Goal: Check status: Check status

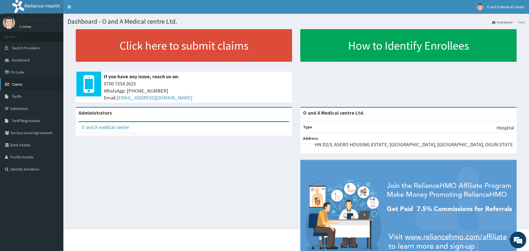
click at [17, 82] on span "Claims" at bounding box center [17, 84] width 11 height 5
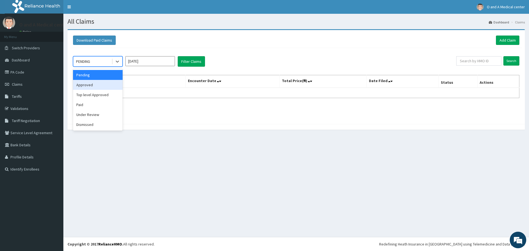
click at [103, 84] on div "Approved" at bounding box center [98, 85] width 50 height 10
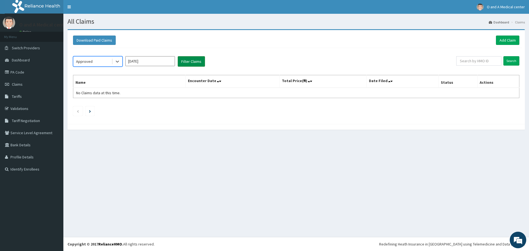
click at [183, 65] on button "Filter Claims" at bounding box center [191, 61] width 27 height 10
click at [186, 64] on button "Filter Claims" at bounding box center [191, 61] width 27 height 10
click at [116, 62] on icon at bounding box center [118, 62] width 6 height 6
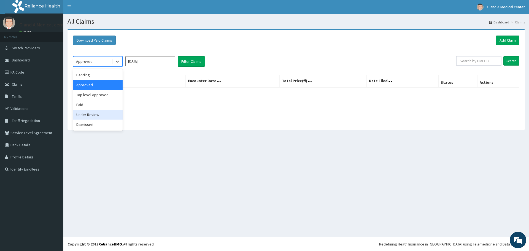
click at [100, 117] on div "Under Review" at bounding box center [98, 115] width 50 height 10
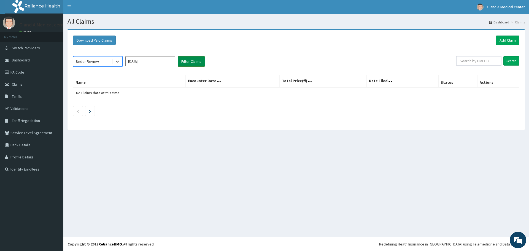
click at [200, 61] on button "Filter Claims" at bounding box center [191, 61] width 27 height 10
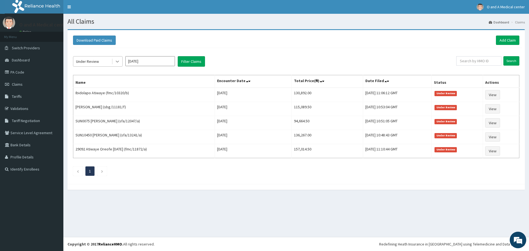
click at [118, 63] on icon at bounding box center [118, 62] width 6 height 6
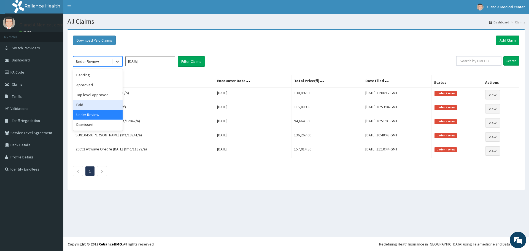
click at [91, 100] on div "Paid" at bounding box center [98, 105] width 50 height 10
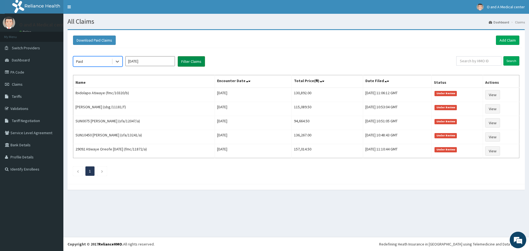
click at [191, 61] on button "Filter Claims" at bounding box center [191, 61] width 27 height 10
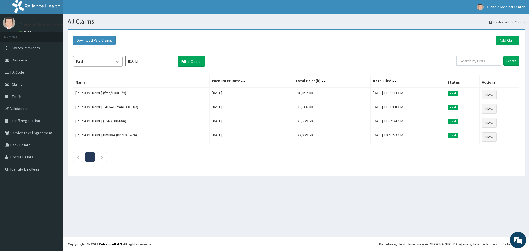
click at [118, 62] on icon at bounding box center [118, 62] width 6 height 6
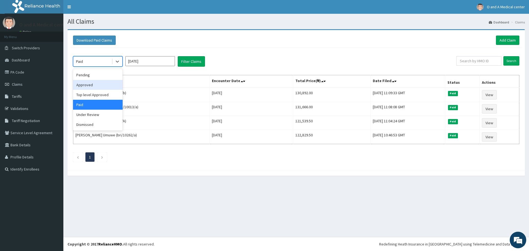
click at [104, 85] on div "Approved" at bounding box center [98, 85] width 50 height 10
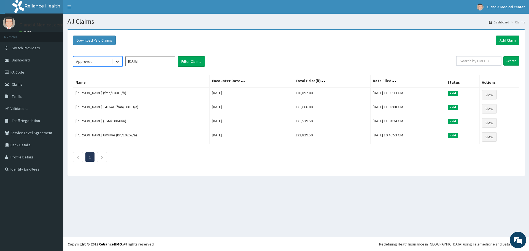
click at [116, 61] on icon at bounding box center [117, 62] width 3 height 2
click at [150, 61] on input "[DATE]" at bounding box center [150, 61] width 50 height 10
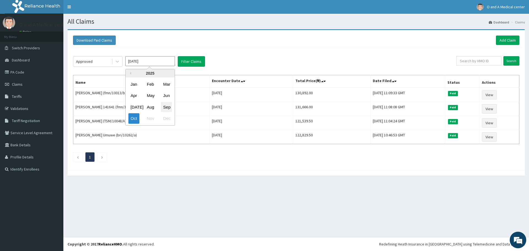
click at [166, 105] on div "Sep" at bounding box center [166, 107] width 11 height 10
type input "[DATE]"
click at [192, 64] on button "Filter Claims" at bounding box center [191, 61] width 27 height 10
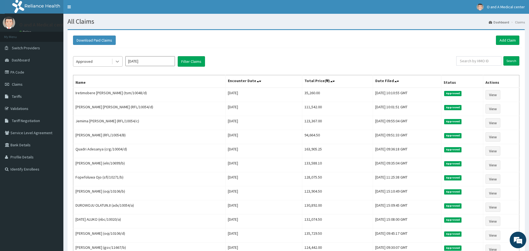
click at [117, 61] on icon at bounding box center [118, 62] width 6 height 6
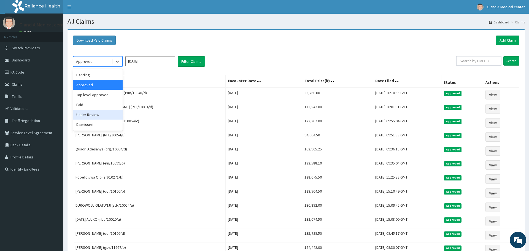
click at [91, 114] on div "Under Review" at bounding box center [98, 115] width 50 height 10
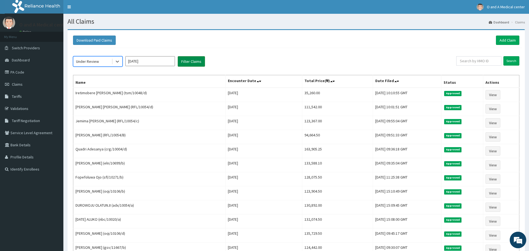
click at [184, 65] on button "Filter Claims" at bounding box center [191, 61] width 27 height 10
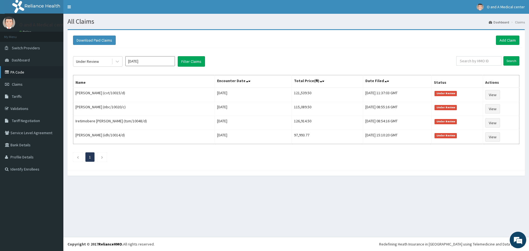
click at [20, 76] on link "PA Code" at bounding box center [31, 72] width 63 height 12
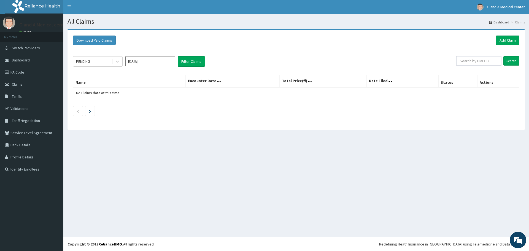
click at [237, 66] on div "PENDING Oct 2025 Filter Claims" at bounding box center [265, 61] width 384 height 10
